Goal: Check status

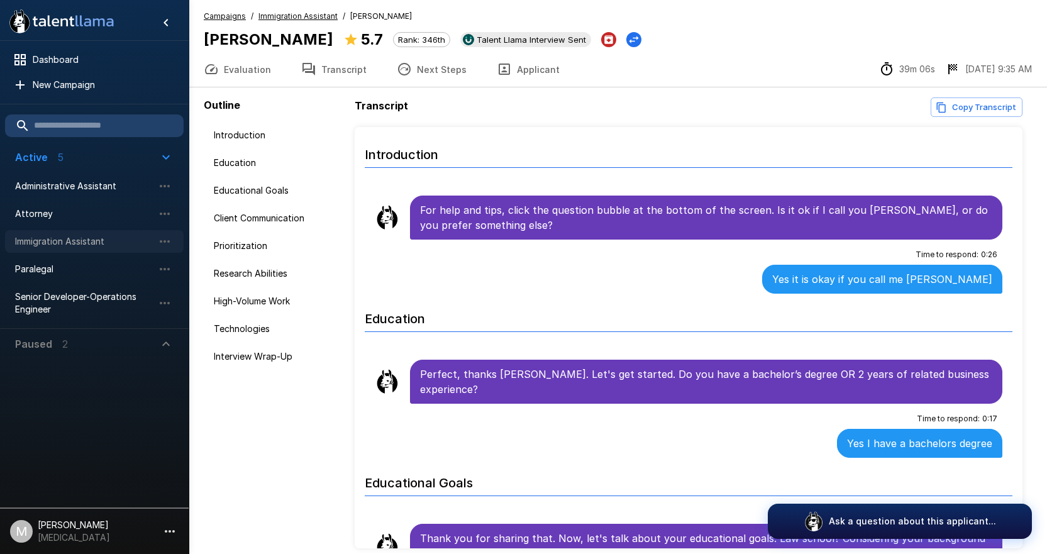
click at [53, 244] on span "Immigration Assistant" at bounding box center [84, 241] width 138 height 13
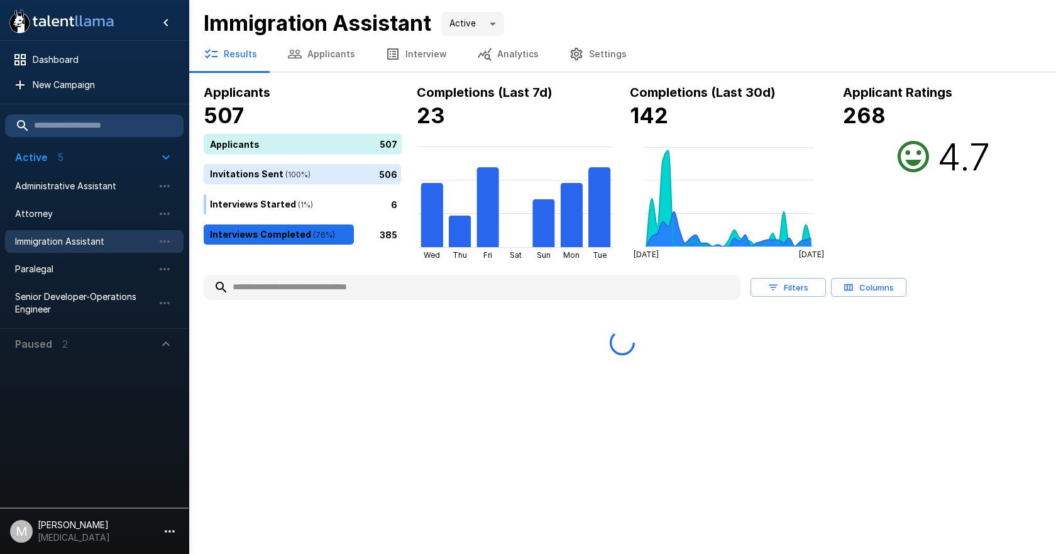
click at [373, 285] on input "text" at bounding box center [472, 287] width 537 height 23
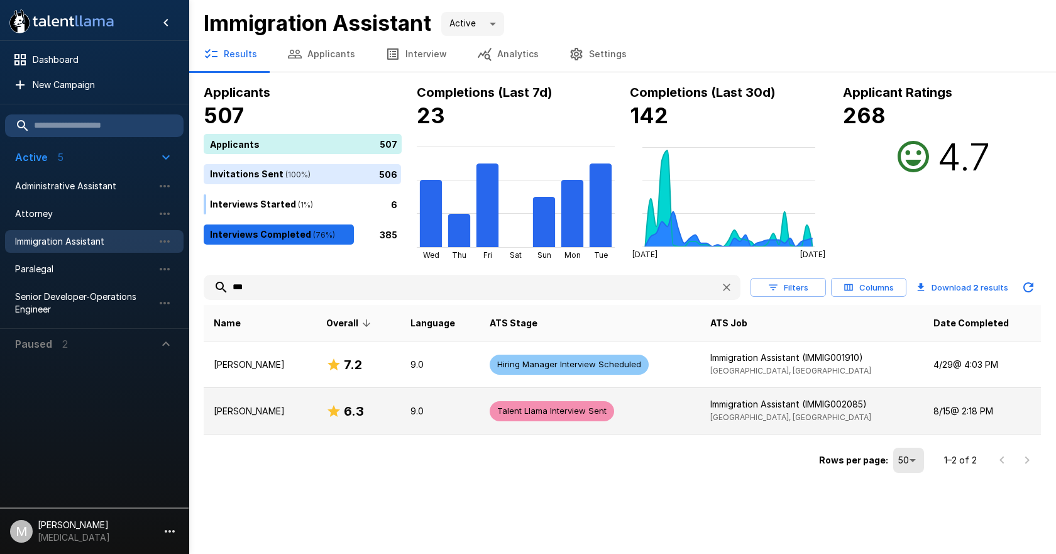
type input "***"
click at [265, 402] on td "[PERSON_NAME]" at bounding box center [260, 411] width 113 height 47
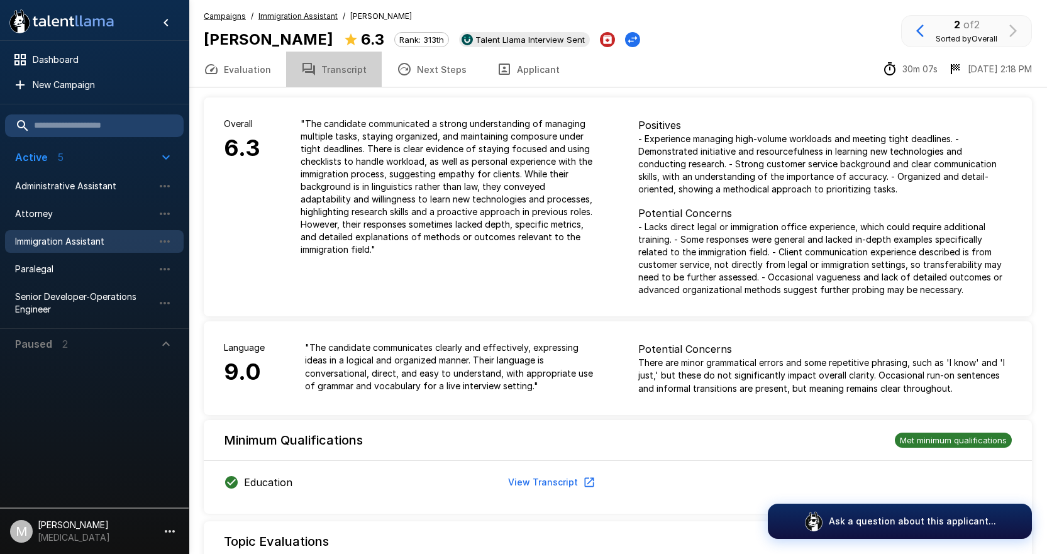
click at [352, 74] on button "Transcript" at bounding box center [334, 69] width 96 height 35
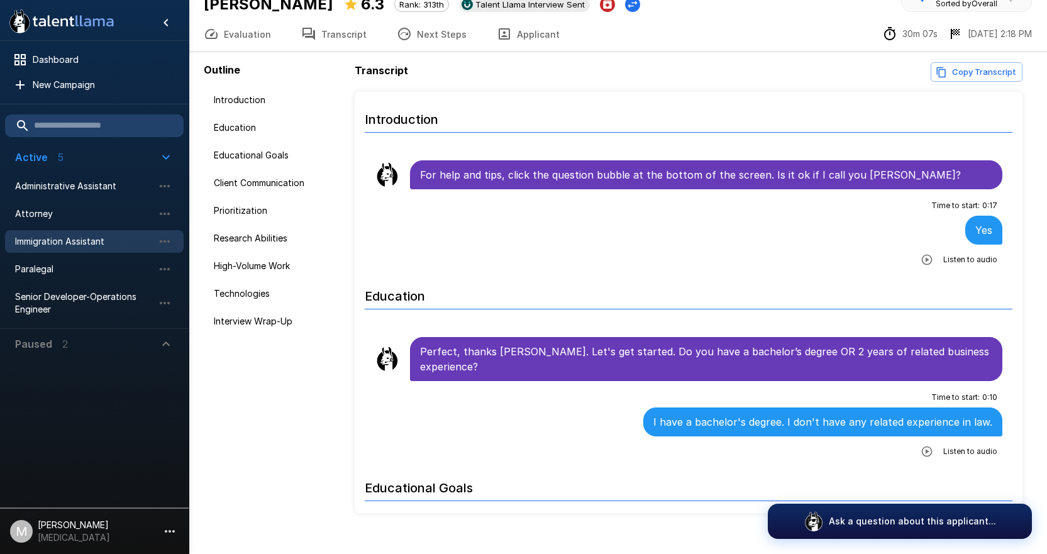
scroll to position [55, 0]
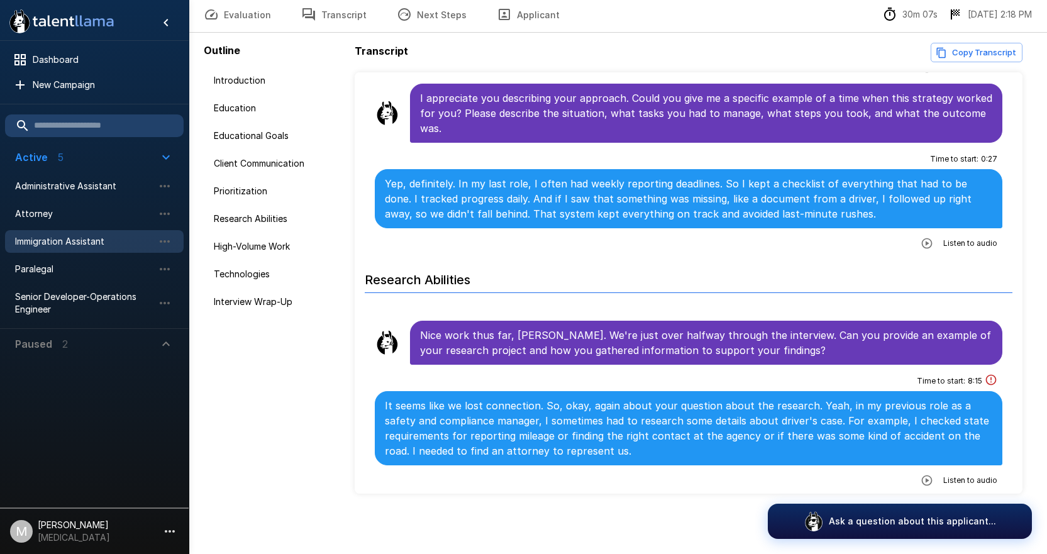
scroll to position [1132, 0]
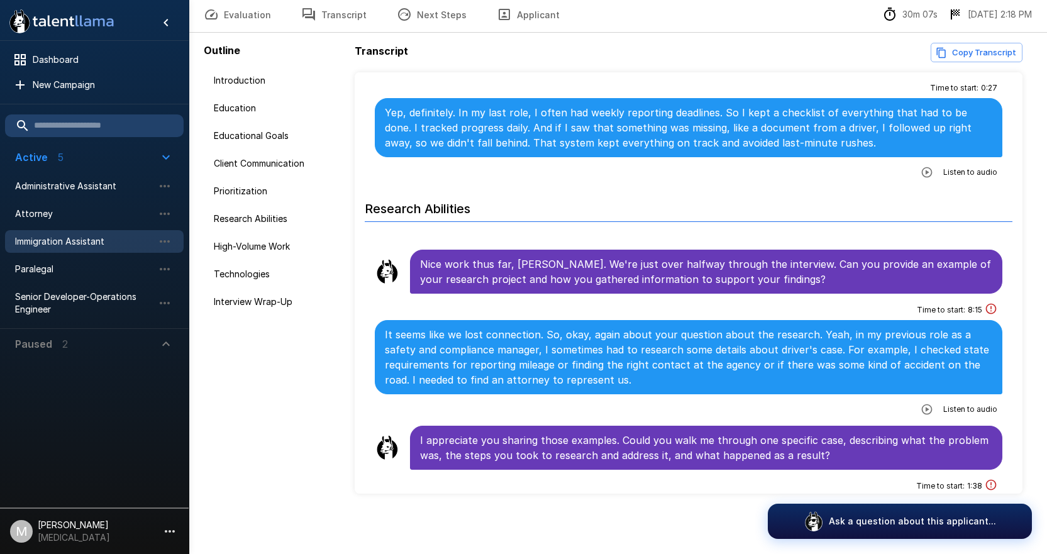
click at [921, 412] on icon "button" at bounding box center [927, 409] width 13 height 13
click at [869, 411] on icon "button" at bounding box center [875, 410] width 13 height 13
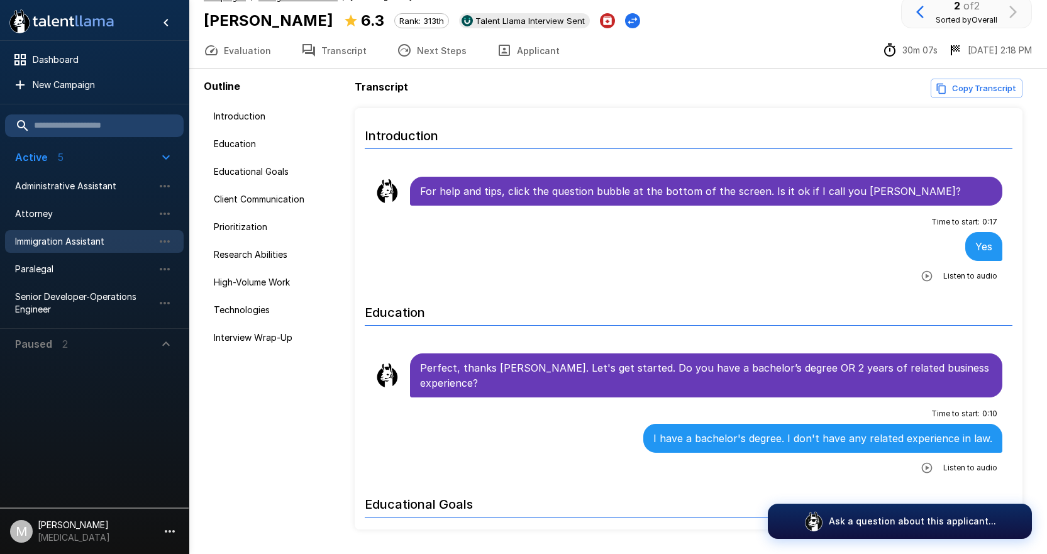
scroll to position [0, 0]
